Goal: Task Accomplishment & Management: Manage account settings

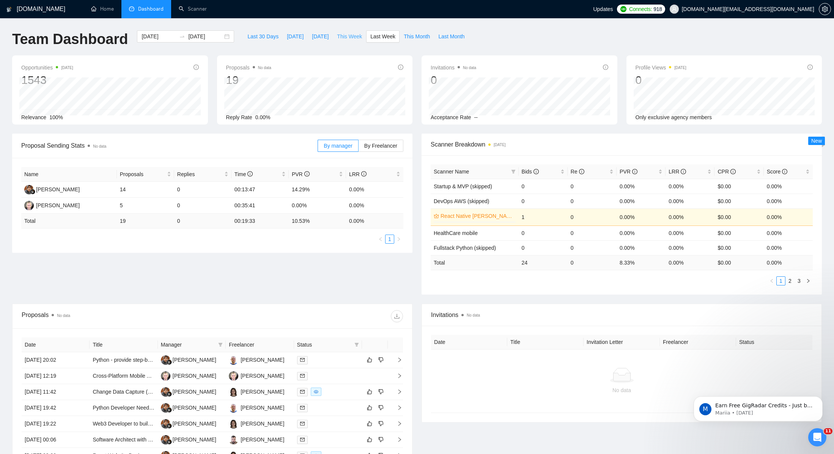
click at [341, 36] on span "This Week" at bounding box center [349, 36] width 25 height 8
type input "[DATE]"
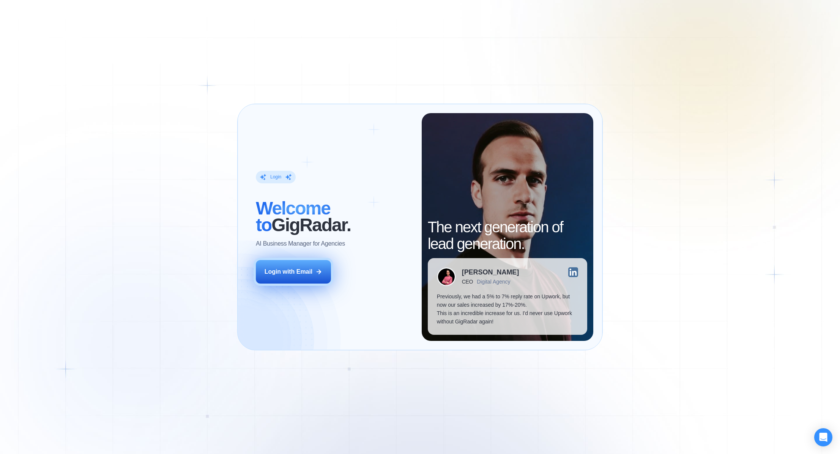
click at [302, 269] on div "Login with Email" at bounding box center [288, 271] width 48 height 8
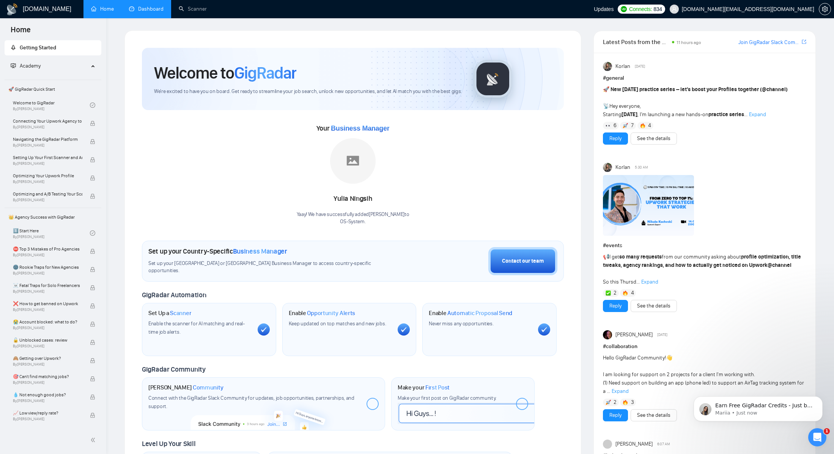
click at [149, 12] on link "Dashboard" at bounding box center [146, 9] width 35 height 6
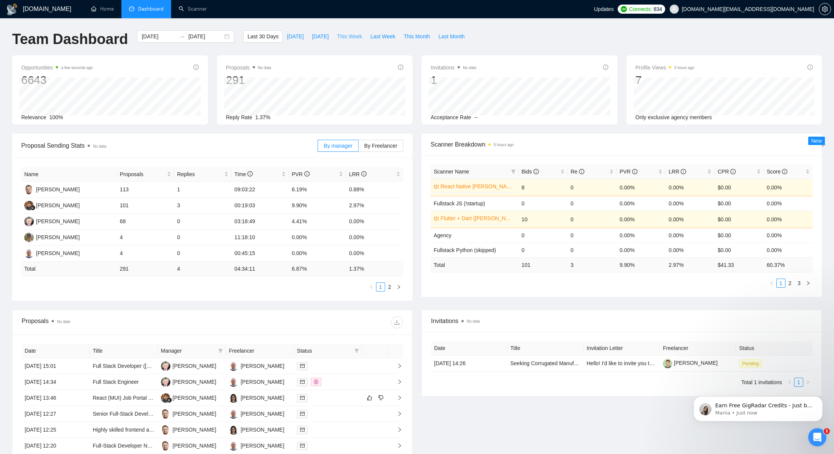
click at [357, 39] on span "This Week" at bounding box center [349, 36] width 25 height 8
type input "[DATE]"
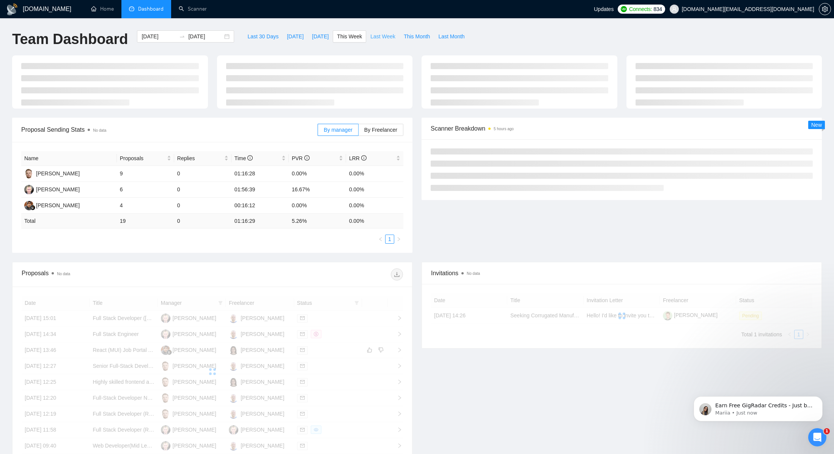
click at [374, 39] on span "Last Week" at bounding box center [382, 36] width 25 height 8
type input "2025-08-04"
type input "2025-08-10"
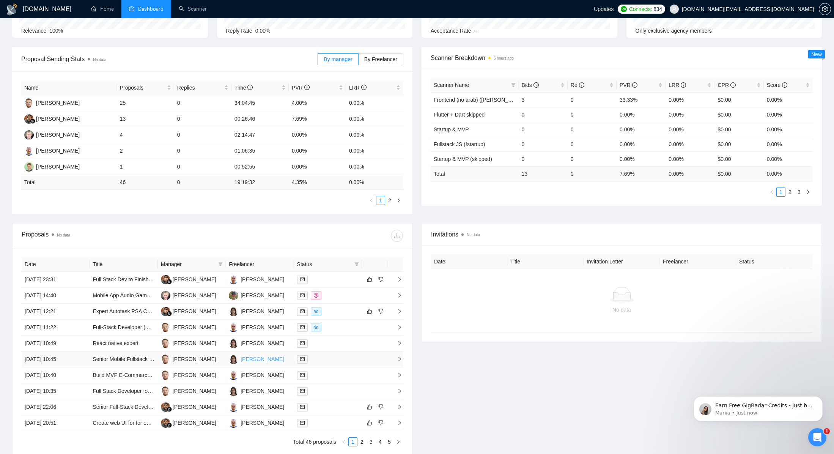
scroll to position [154, 0]
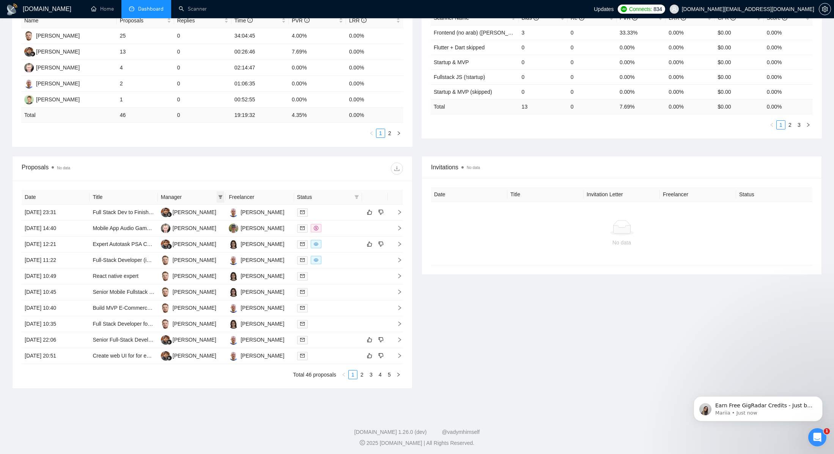
click at [222, 197] on icon "filter" at bounding box center [220, 197] width 5 height 5
click at [160, 224] on input "checkbox" at bounding box center [162, 223] width 6 height 6
checkbox input "true"
click at [217, 287] on span "OK" at bounding box center [214, 287] width 8 height 8
click at [382, 373] on link "2" at bounding box center [380, 374] width 8 height 8
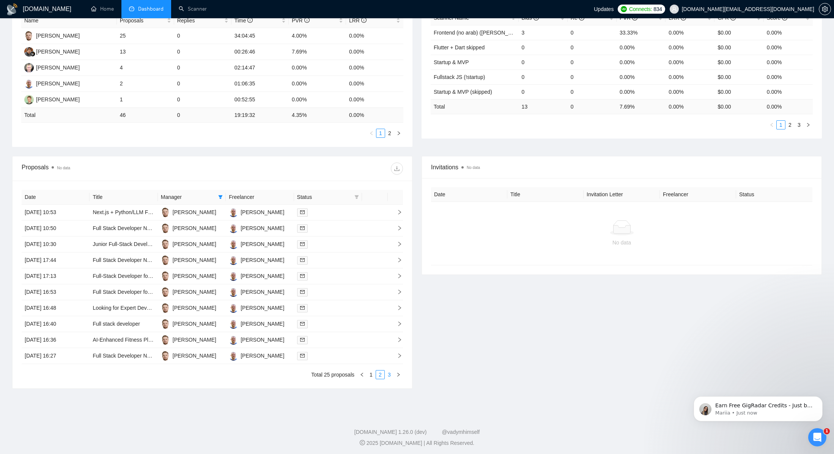
click at [389, 376] on link "3" at bounding box center [389, 374] width 8 height 8
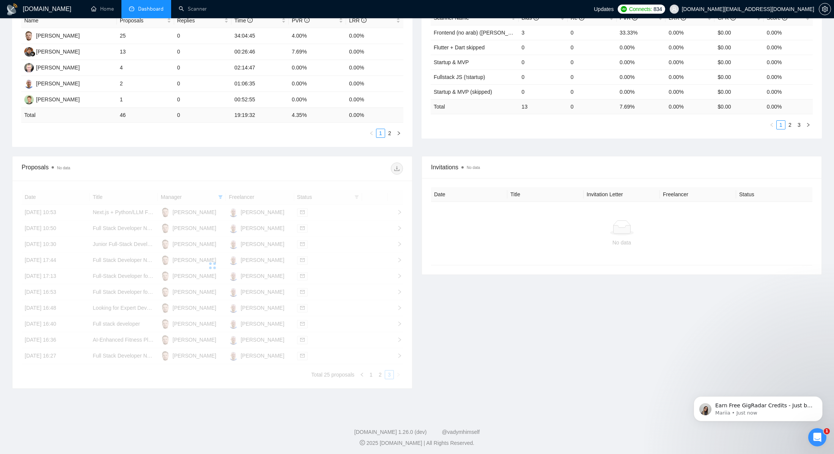
scroll to position [76, 0]
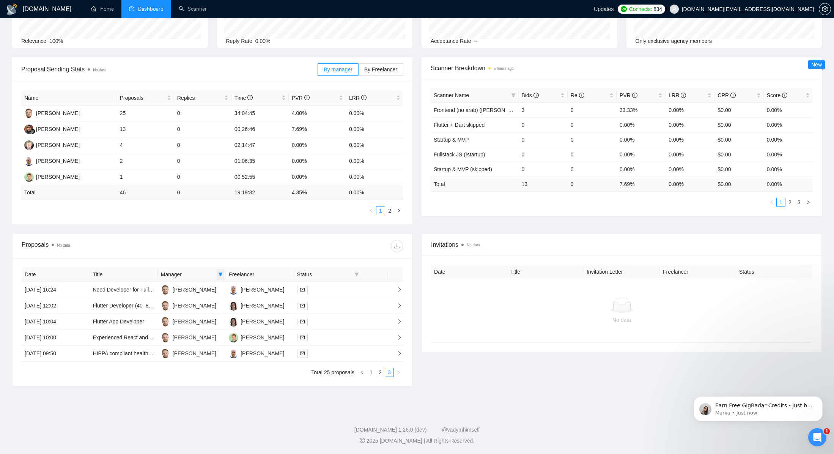
click at [221, 274] on icon "filter" at bounding box center [221, 274] width 4 height 4
click at [159, 347] on input "checkbox" at bounding box center [162, 349] width 6 height 6
checkbox input "true"
click at [162, 300] on input "checkbox" at bounding box center [162, 301] width 6 height 6
checkbox input "false"
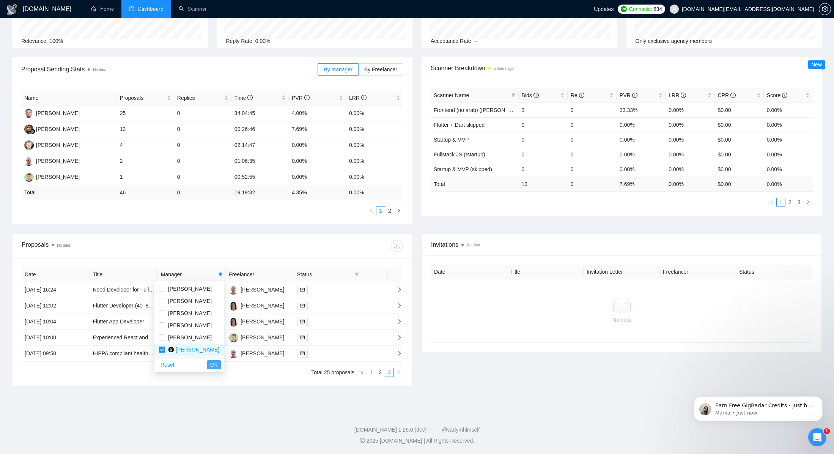
click at [215, 365] on span "OK" at bounding box center [214, 364] width 8 height 8
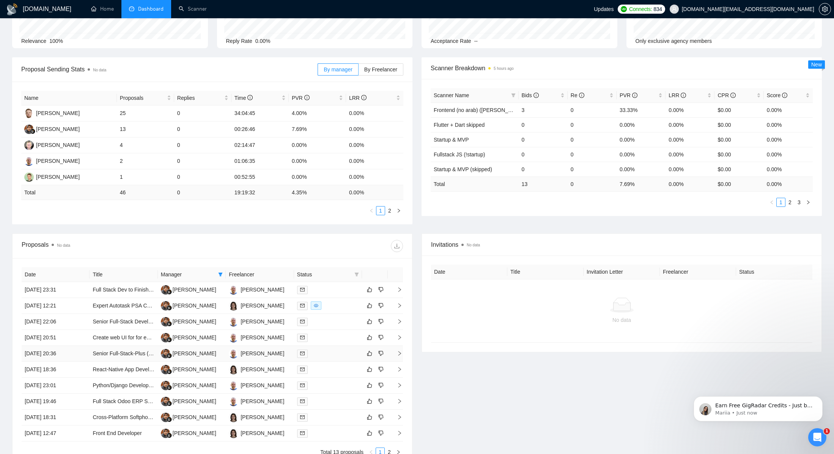
scroll to position [156, 0]
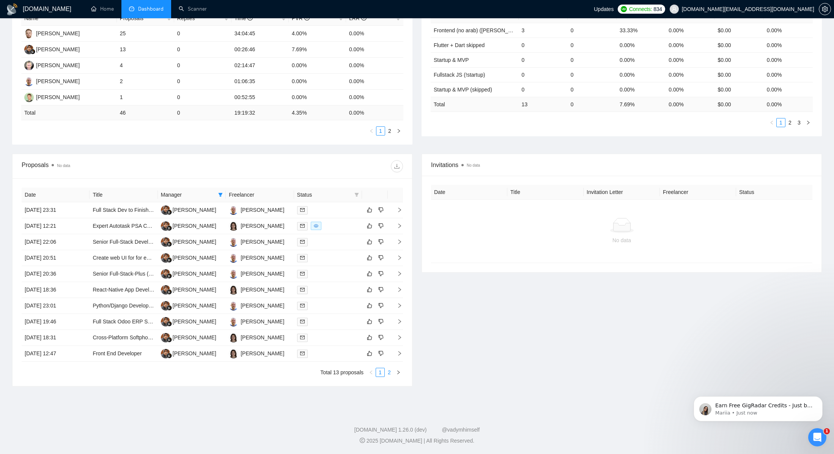
click at [389, 372] on link "2" at bounding box center [389, 372] width 8 height 8
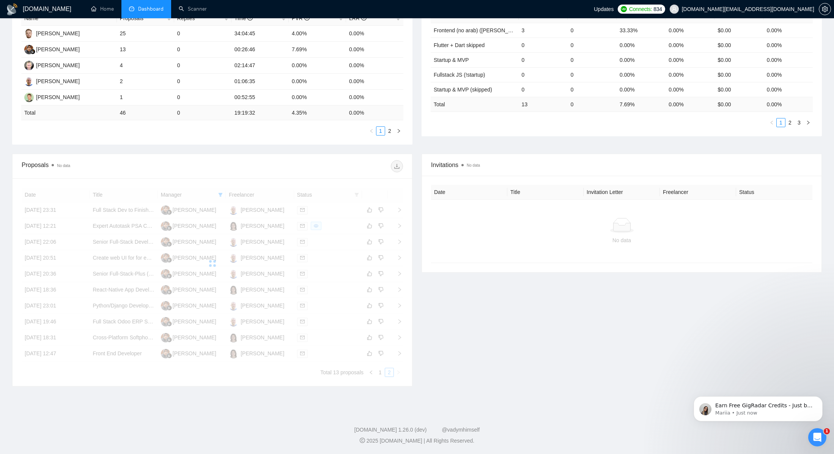
scroll to position [44, 0]
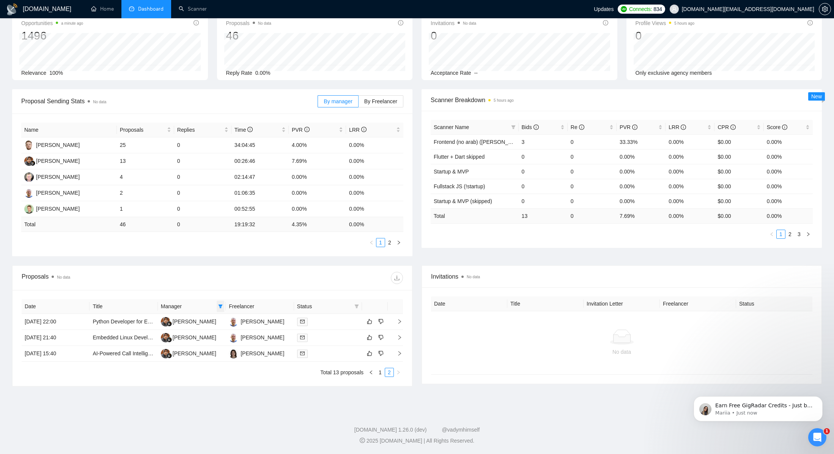
click at [222, 307] on icon "filter" at bounding box center [220, 306] width 5 height 5
click at [162, 380] on input "checkbox" at bounding box center [162, 381] width 6 height 6
checkbox input "false"
click at [221, 393] on button "OK" at bounding box center [214, 396] width 14 height 9
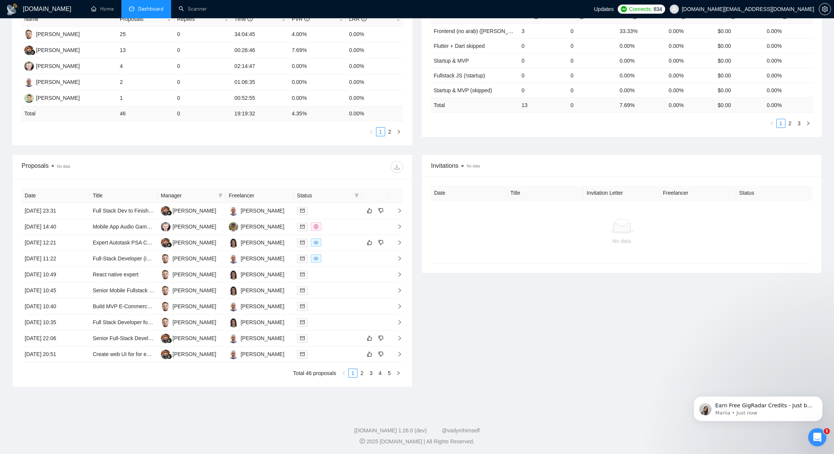
scroll to position [156, 0]
